Goal: Task Accomplishment & Management: Complete application form

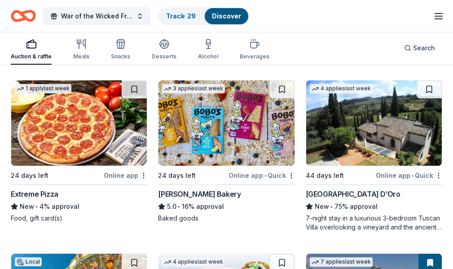
scroll to position [1283, 0]
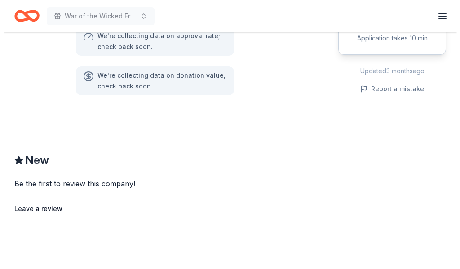
scroll to position [556, 0]
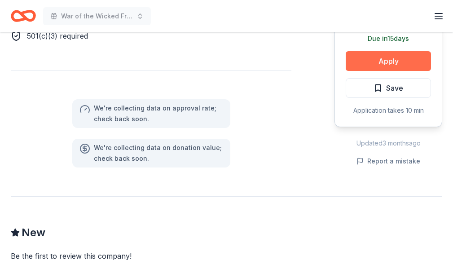
click at [357, 60] on button "Apply" at bounding box center [388, 61] width 85 height 20
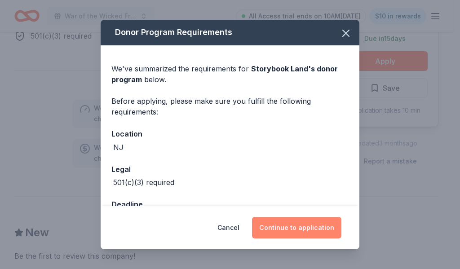
click at [313, 227] on button "Continue to application" at bounding box center [296, 228] width 89 height 22
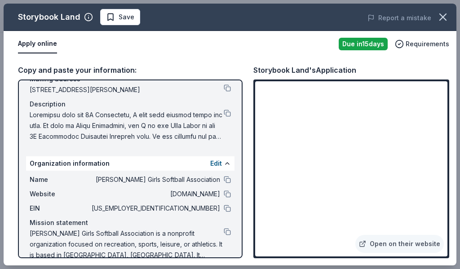
scroll to position [89, 0]
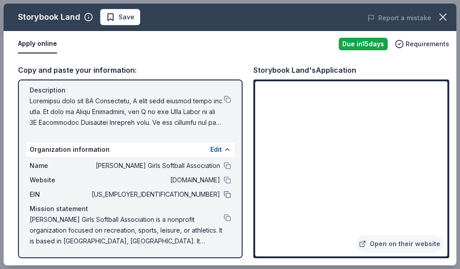
click at [224, 197] on button at bounding box center [227, 194] width 7 height 7
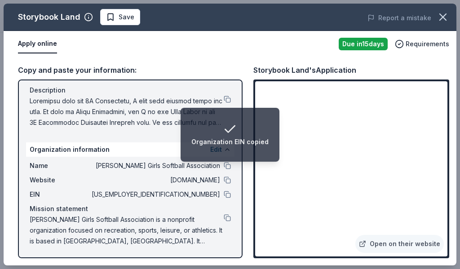
drag, startPoint x: 224, startPoint y: 179, endPoint x: 223, endPoint y: 184, distance: 5.4
click at [224, 179] on button at bounding box center [227, 179] width 7 height 7
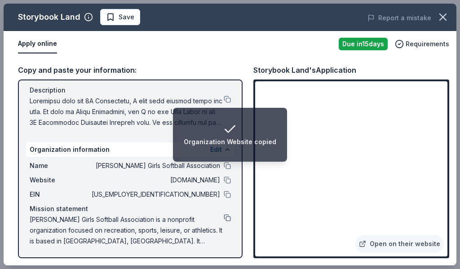
click at [224, 215] on button at bounding box center [227, 217] width 7 height 7
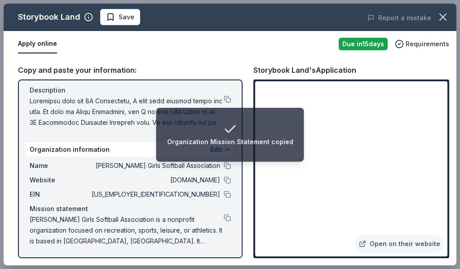
scroll to position [0, 0]
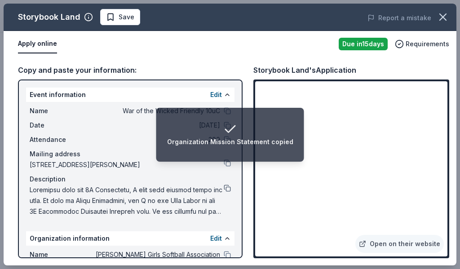
click at [224, 186] on button at bounding box center [227, 187] width 7 height 7
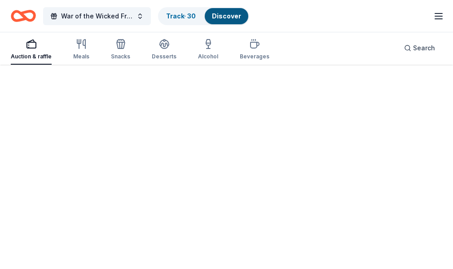
scroll to position [66, 0]
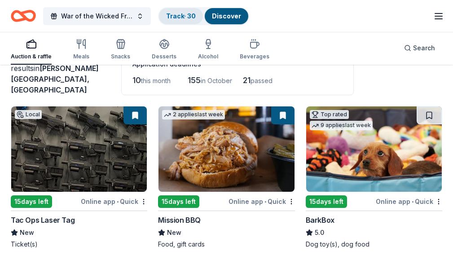
click at [178, 21] on div "Track · 30" at bounding box center [181, 16] width 44 height 16
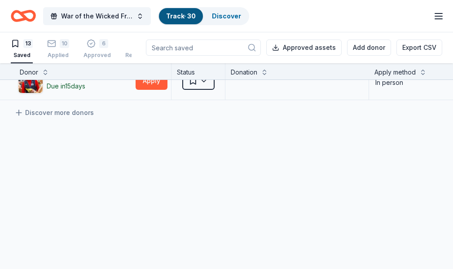
scroll to position [318, 0]
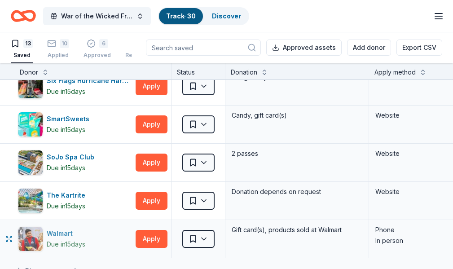
click at [61, 239] on div "Due in 15 days" at bounding box center [66, 244] width 39 height 11
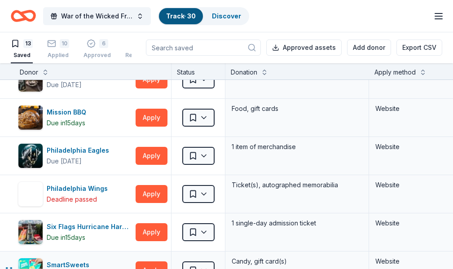
scroll to position [154, 0]
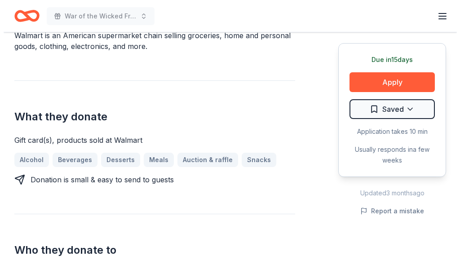
scroll to position [329, 0]
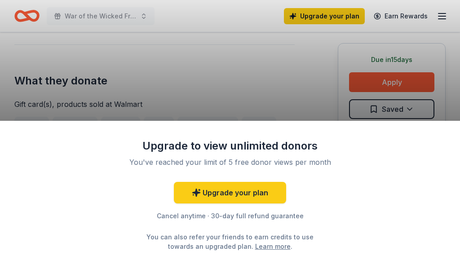
click at [307, 103] on div "Upgrade to view unlimited donors You've reached your limit of 5 free donor view…" at bounding box center [230, 134] width 460 height 269
click at [371, 89] on div "Upgrade to view unlimited donors You've reached your limit of 5 free donor view…" at bounding box center [230, 134] width 460 height 269
click at [372, 88] on div "Upgrade to view unlimited donors You've reached your limit of 5 free donor view…" at bounding box center [230, 134] width 460 height 269
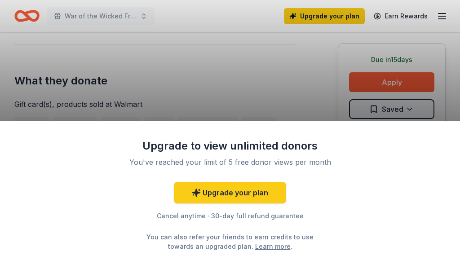
click at [371, 88] on div "Upgrade to view unlimited donors You've reached your limit of 5 free donor view…" at bounding box center [230, 134] width 460 height 269
click at [292, 235] on div "You can also refer your friends to earn credits to use towards an upgraded plan…" at bounding box center [229, 241] width 183 height 19
drag, startPoint x: 385, startPoint y: 96, endPoint x: 388, endPoint y: 86, distance: 10.1
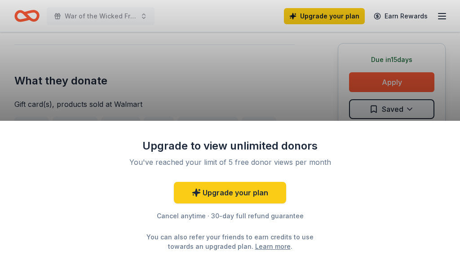
click at [386, 93] on div "Upgrade to view unlimited donors You've reached your limit of 5 free donor view…" at bounding box center [230, 134] width 460 height 269
click at [392, 70] on div "Upgrade to view unlimited donors You've reached your limit of 5 free donor view…" at bounding box center [230, 134] width 460 height 269
click at [391, 72] on div "Upgrade to view unlimited donors You've reached your limit of 5 free donor view…" at bounding box center [230, 134] width 460 height 269
